Goal: Task Accomplishment & Management: Use online tool/utility

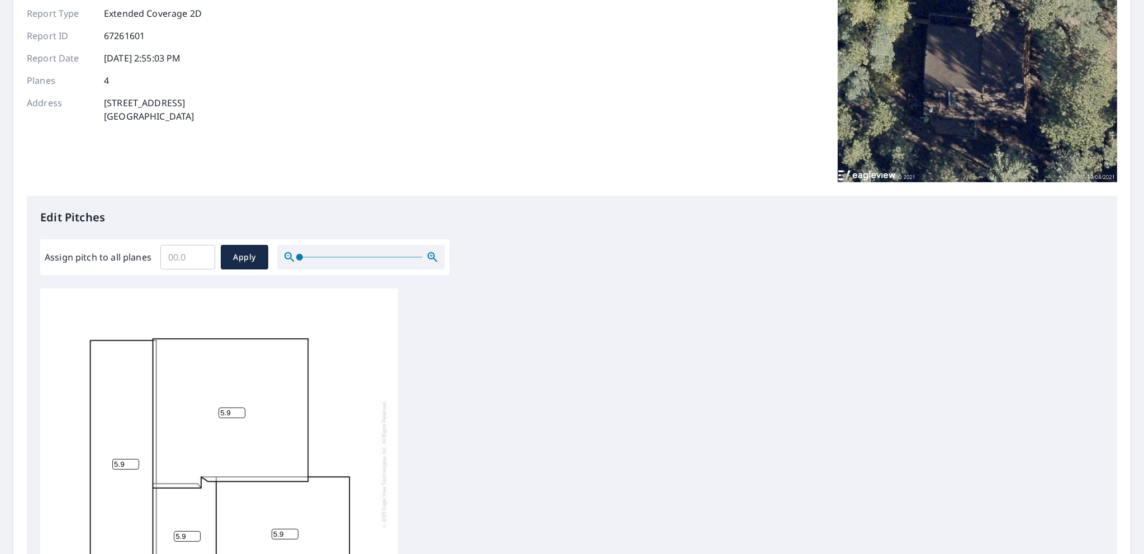
scroll to position [112, 0]
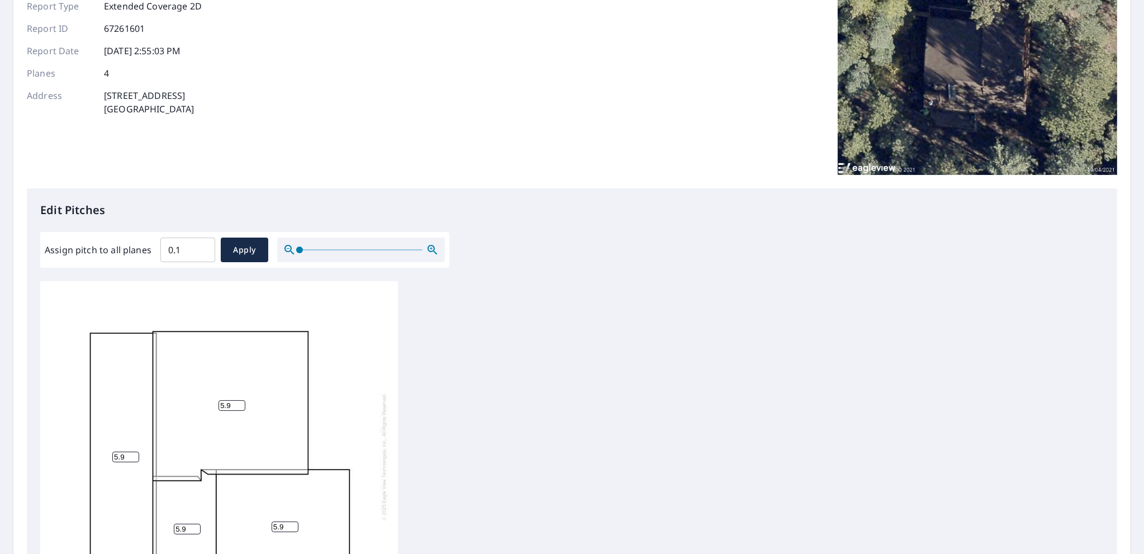
click at [202, 245] on input "0.1" at bounding box center [187, 249] width 55 height 31
click at [169, 250] on input "0.1" at bounding box center [187, 249] width 55 height 31
click at [170, 250] on input "0.1" at bounding box center [187, 249] width 55 height 31
type input "5"
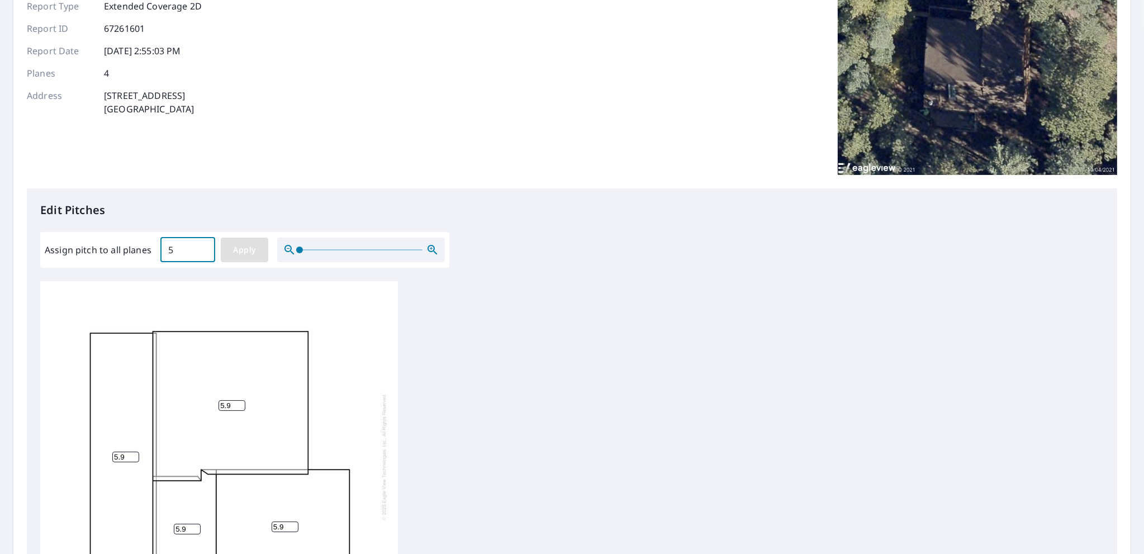
click at [244, 249] on span "Apply" at bounding box center [245, 250] width 30 height 14
type input "5"
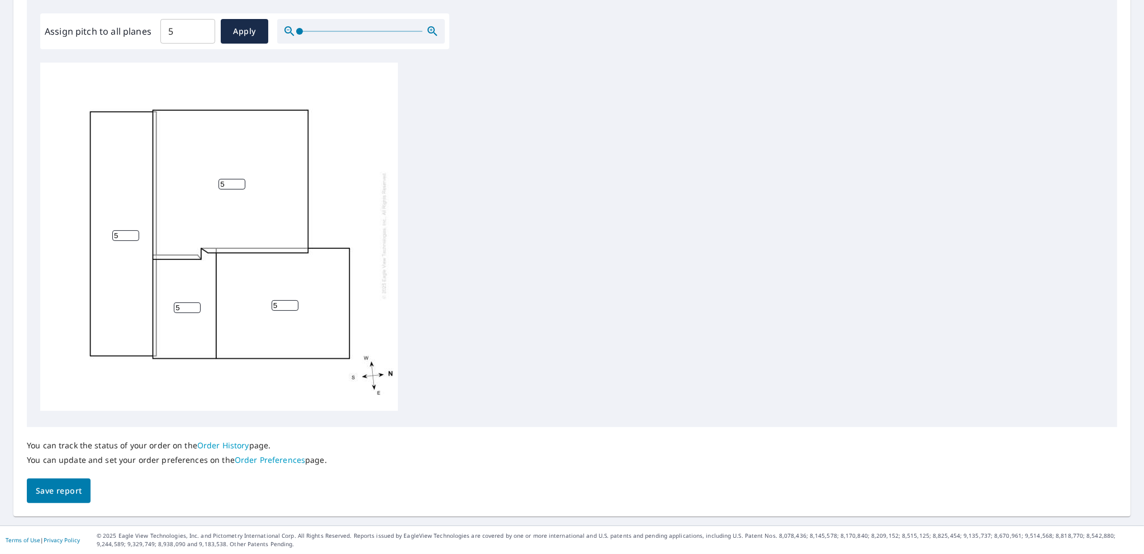
scroll to position [11, 0]
click at [81, 497] on span "Save report" at bounding box center [59, 491] width 46 height 14
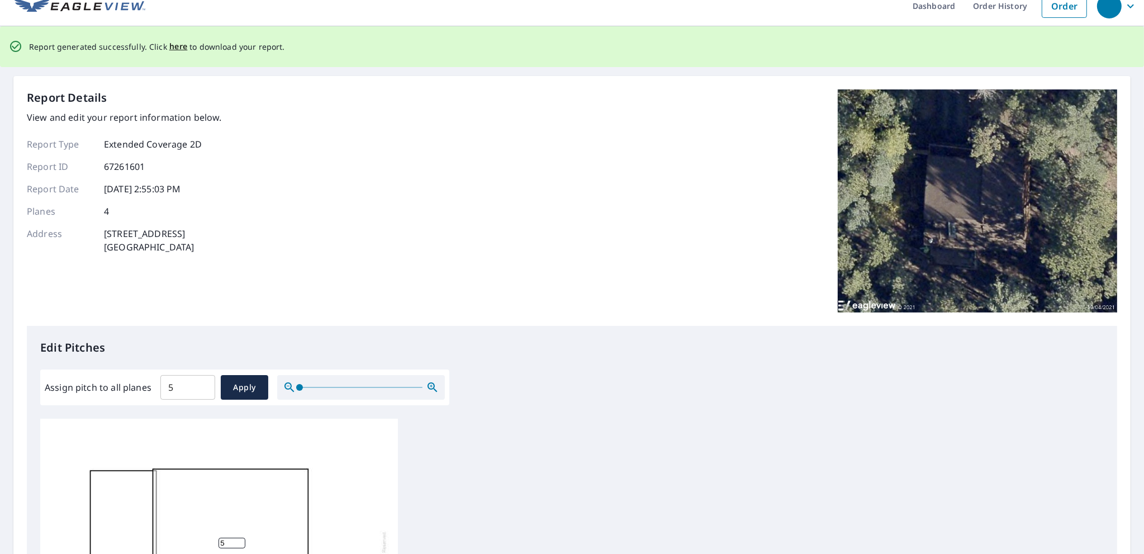
scroll to position [0, 0]
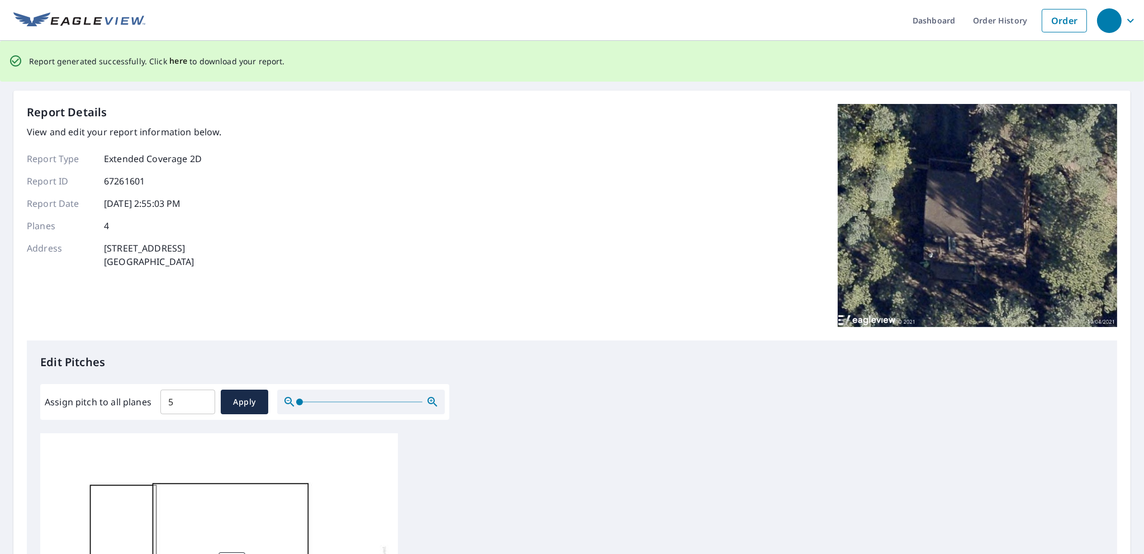
click at [170, 60] on span "here" at bounding box center [178, 61] width 18 height 14
